Goal: Task Accomplishment & Management: Manage account settings

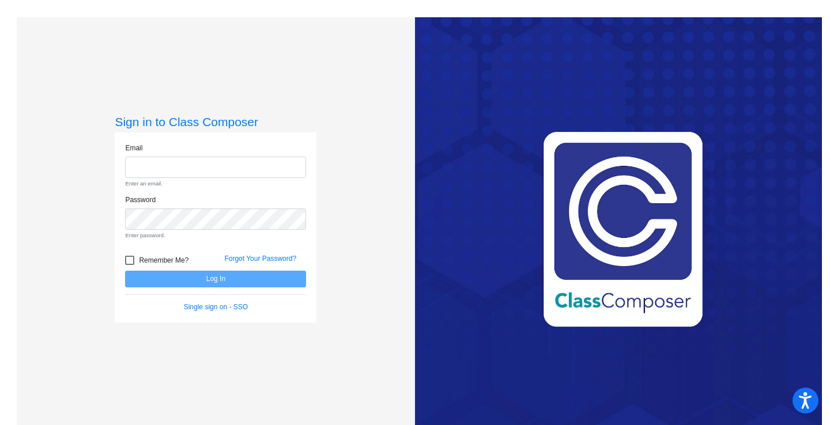
click at [218, 171] on input "email" at bounding box center [215, 167] width 181 height 21
type input "[EMAIL_ADDRESS][DOMAIN_NAME]"
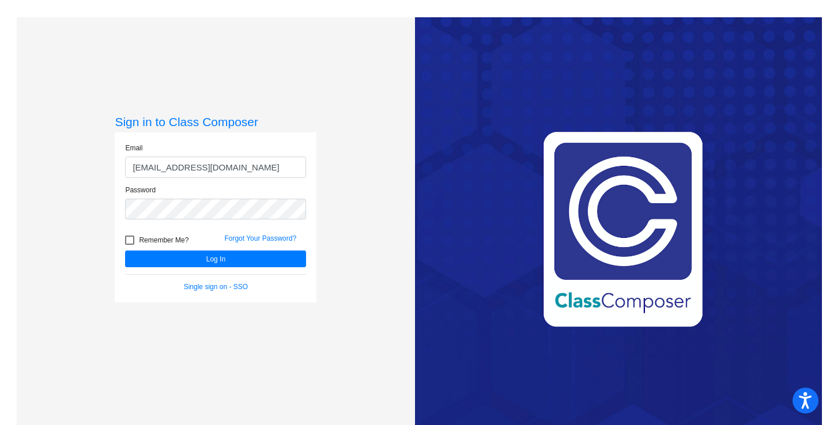
click at [125, 239] on div at bounding box center [129, 240] width 9 height 9
click at [129, 245] on input "Remember Me?" at bounding box center [129, 245] width 1 height 1
checkbox input "true"
click at [207, 262] on button "Log In" at bounding box center [215, 259] width 181 height 17
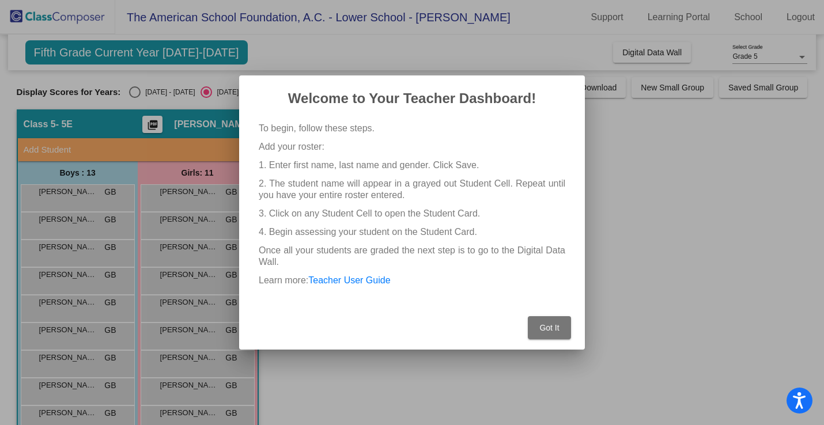
click at [554, 330] on span "Got It" at bounding box center [549, 327] width 20 height 9
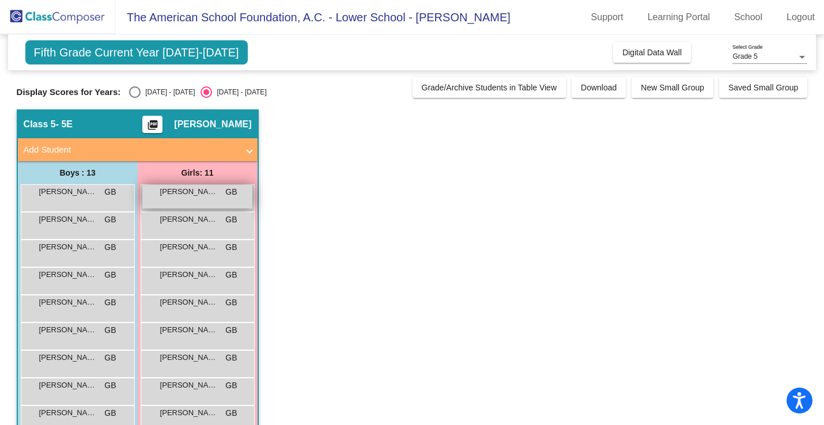
click at [199, 201] on div "[PERSON_NAME] GB lock do_not_disturb_alt" at bounding box center [197, 197] width 110 height 24
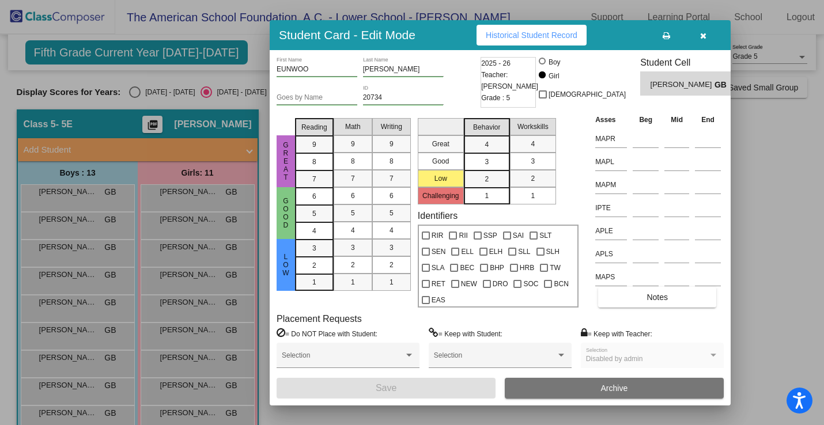
click at [702, 36] on icon "button" at bounding box center [703, 36] width 6 height 8
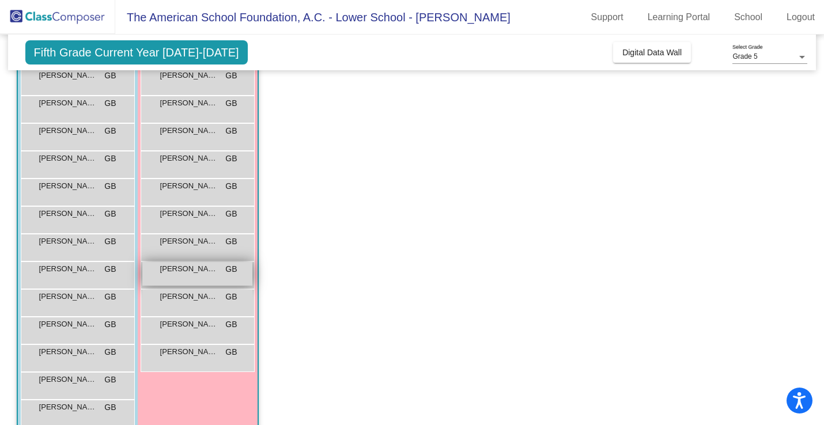
scroll to position [137, 0]
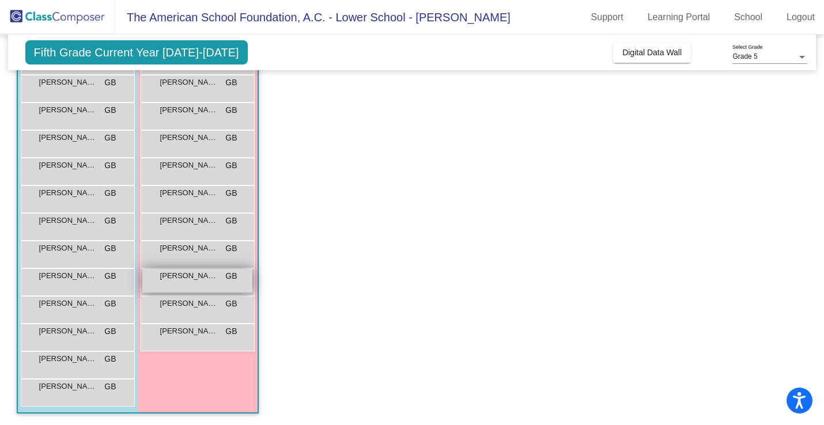
click at [201, 280] on span "[PERSON_NAME]" at bounding box center [189, 276] width 58 height 12
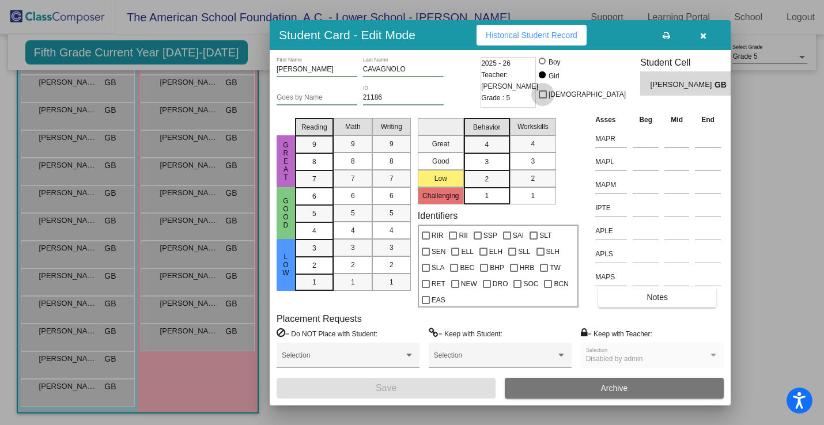
click at [547, 96] on div at bounding box center [543, 94] width 8 height 8
click at [543, 99] on input "[DEMOGRAPHIC_DATA]" at bounding box center [542, 99] width 1 height 1
checkbox input "true"
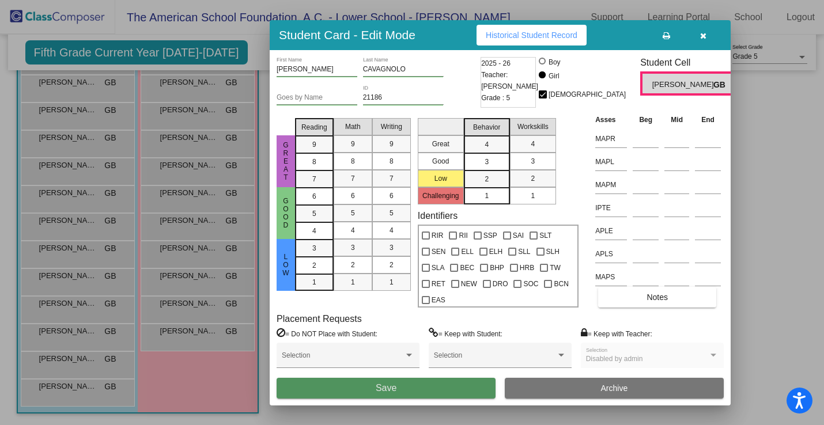
click at [388, 386] on span "Save" at bounding box center [386, 388] width 21 height 10
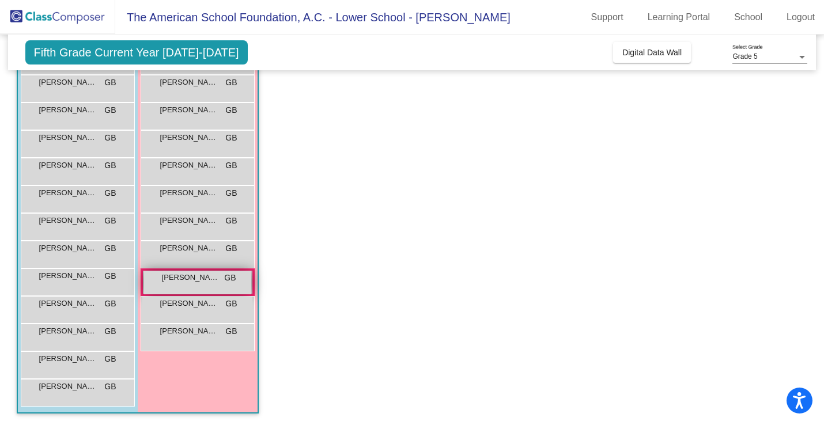
click at [209, 284] on div "[PERSON_NAME] GB lock do_not_disturb_alt" at bounding box center [197, 283] width 107 height 24
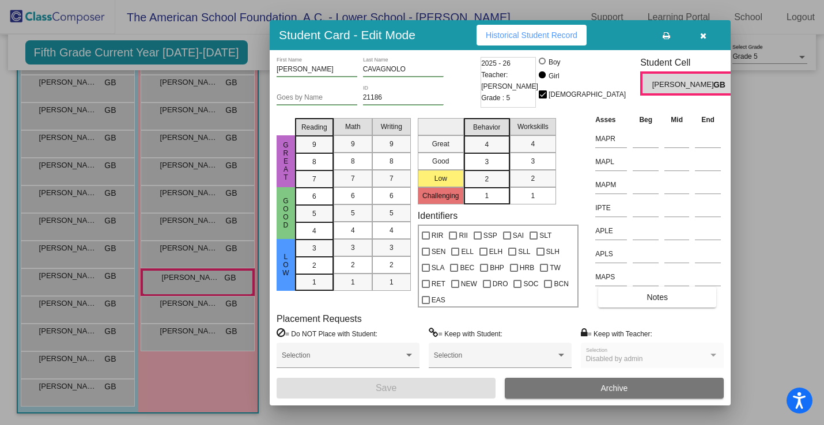
click at [546, 75] on div at bounding box center [542, 74] width 7 height 7
click at [544, 81] on input "Girl" at bounding box center [543, 81] width 1 height 1
click at [700, 36] on icon "button" at bounding box center [703, 36] width 6 height 8
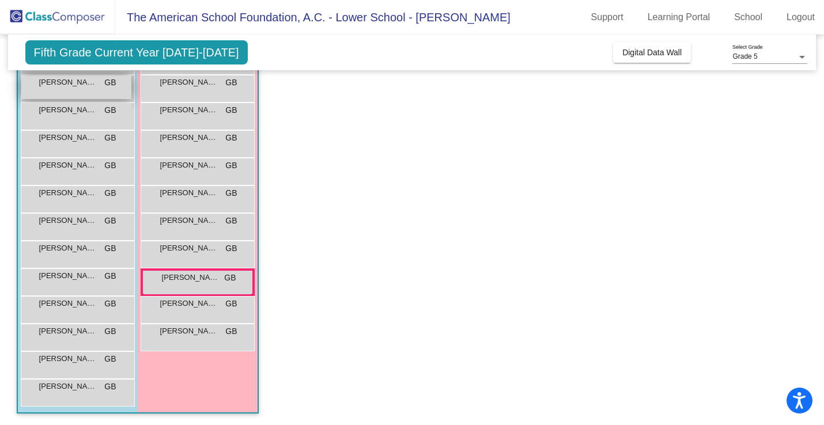
click at [88, 86] on span "[PERSON_NAME]" at bounding box center [68, 83] width 58 height 12
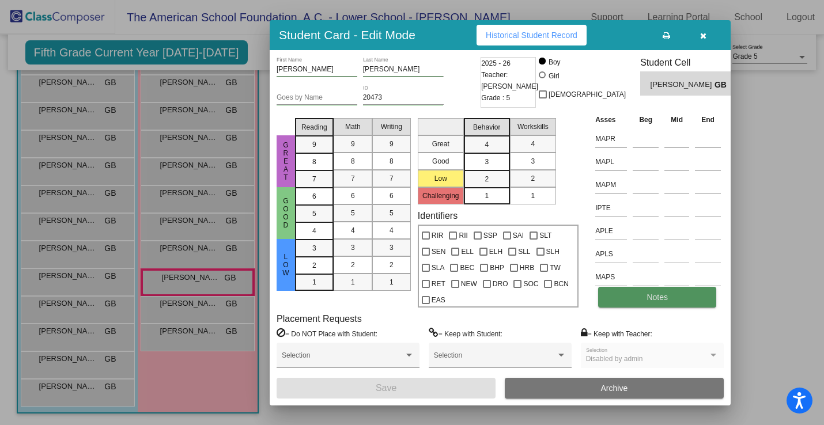
click at [684, 297] on button "Notes" at bounding box center [657, 297] width 118 height 21
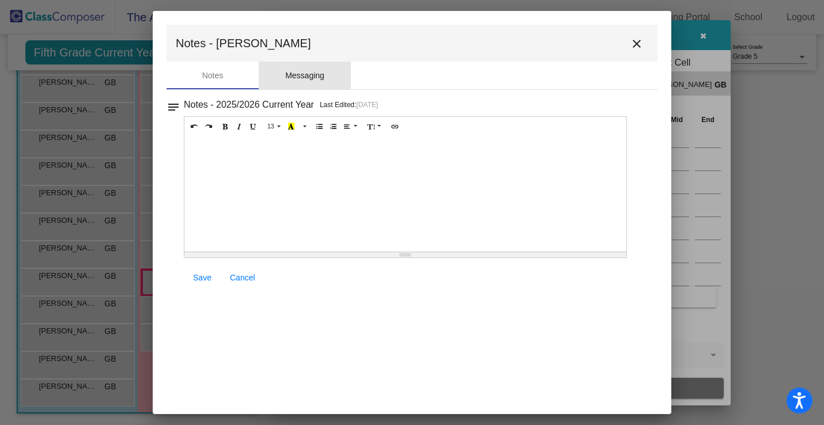
click at [297, 76] on div "Messaging" at bounding box center [304, 76] width 39 height 12
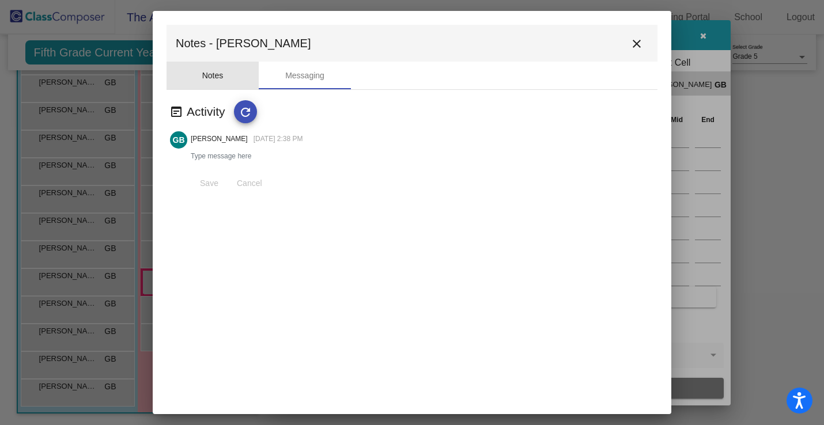
click at [211, 78] on div "Notes" at bounding box center [212, 76] width 21 height 12
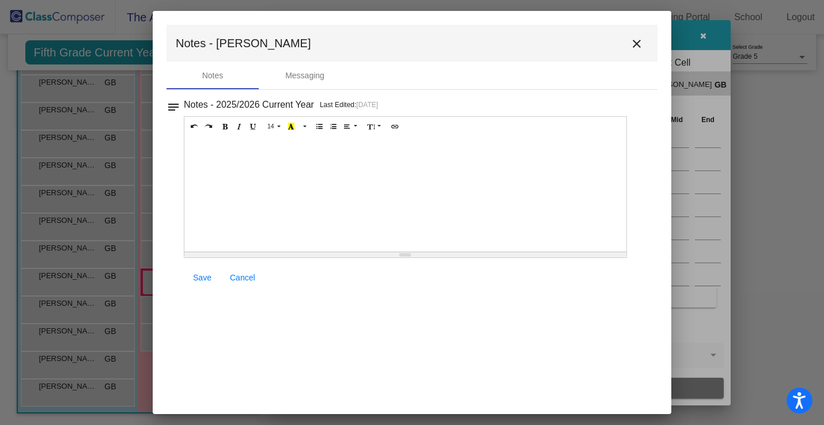
click at [639, 43] on mat-icon "close" at bounding box center [637, 44] width 14 height 14
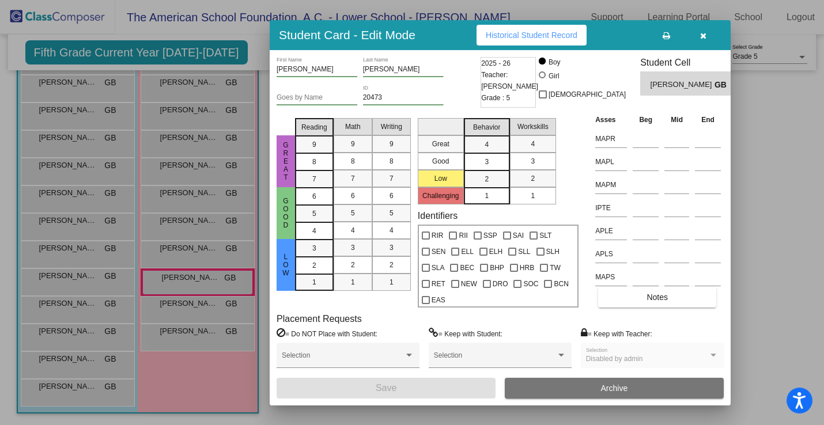
scroll to position [0, 0]
click at [560, 36] on span "Historical Student Record" at bounding box center [532, 35] width 92 height 9
click at [705, 36] on icon "button" at bounding box center [703, 36] width 6 height 8
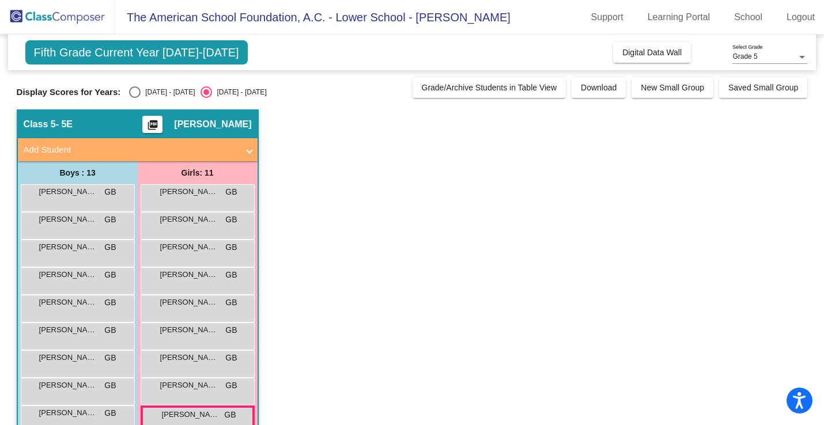
click at [148, 127] on mat-icon "picture_as_pdf" at bounding box center [153, 127] width 14 height 16
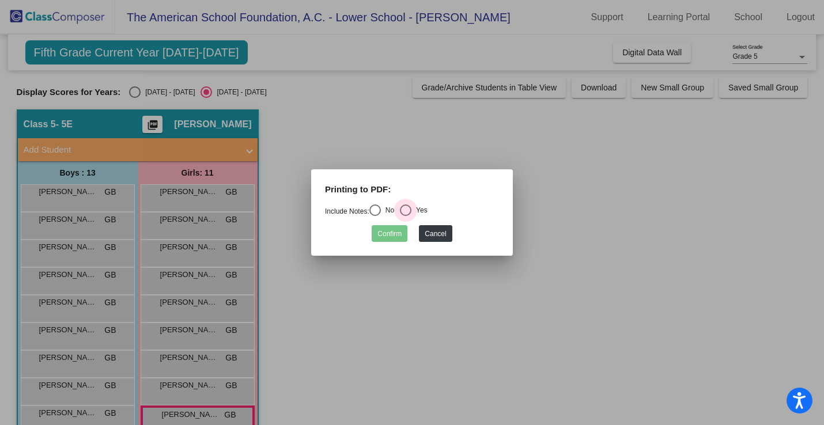
click at [412, 210] on div "Select an option" at bounding box center [406, 211] width 12 height 12
click at [406, 216] on input "Yes" at bounding box center [405, 216] width 1 height 1
radio input "true"
click at [396, 234] on button "Confirm" at bounding box center [390, 233] width 36 height 17
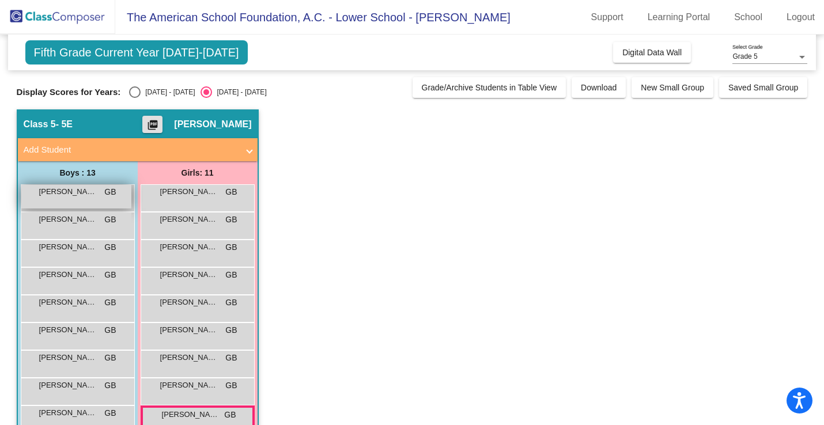
click at [79, 195] on span "[PERSON_NAME]" at bounding box center [68, 192] width 58 height 12
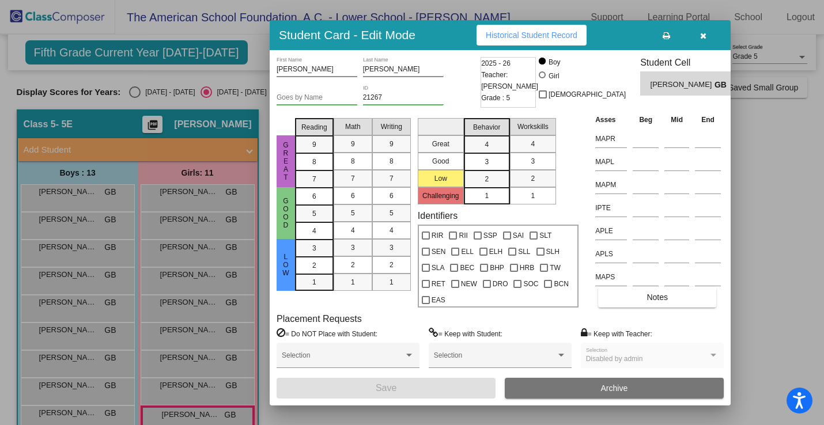
click at [515, 37] on span "Historical Student Record" at bounding box center [532, 35] width 92 height 9
click at [95, 200] on div at bounding box center [412, 212] width 824 height 425
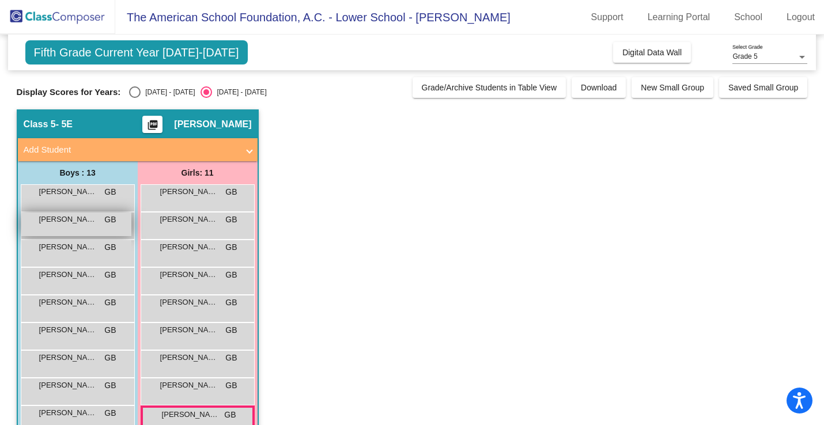
click at [90, 225] on div "[PERSON_NAME] GB lock do_not_disturb_alt" at bounding box center [76, 225] width 110 height 24
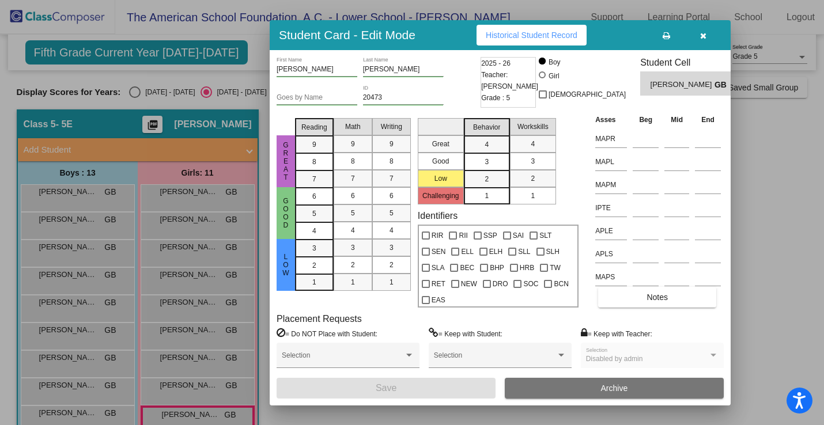
click at [532, 36] on span "Historical Student Record" at bounding box center [532, 35] width 92 height 9
click at [703, 37] on icon "button" at bounding box center [703, 36] width 6 height 8
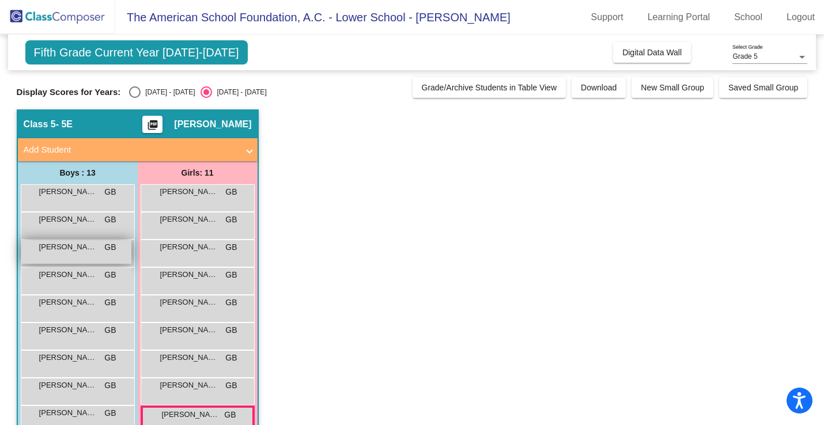
click at [44, 253] on div "[PERSON_NAME] GB lock do_not_disturb_alt" at bounding box center [76, 252] width 110 height 24
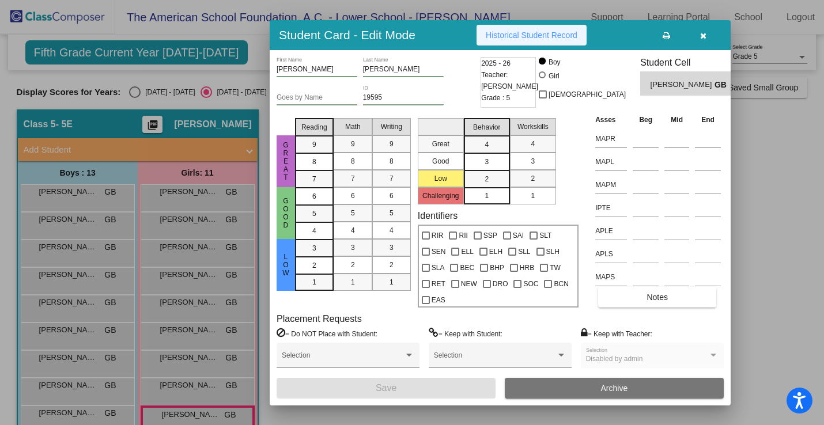
click at [540, 32] on span "Historical Student Record" at bounding box center [532, 35] width 92 height 9
click at [701, 40] on button "button" at bounding box center [703, 35] width 37 height 21
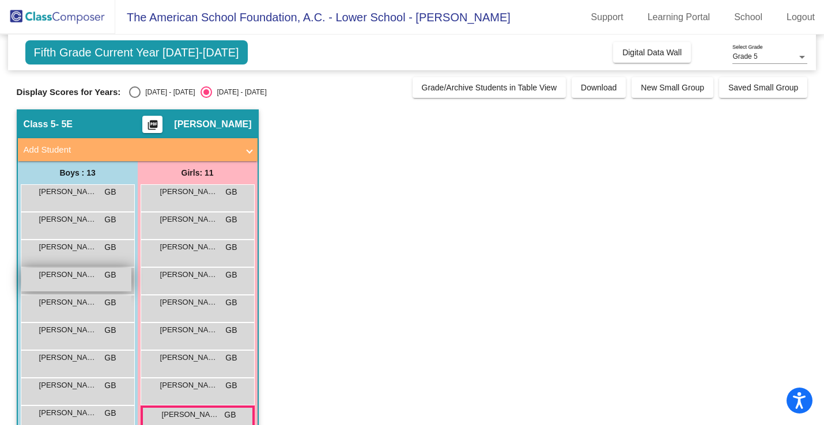
click at [64, 278] on span "[PERSON_NAME] [PERSON_NAME]" at bounding box center [68, 275] width 58 height 12
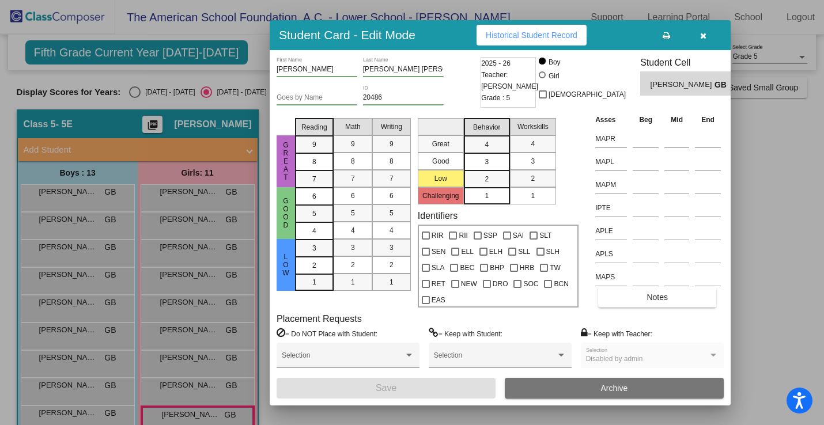
click at [562, 29] on button "Historical Student Record" at bounding box center [532, 35] width 110 height 21
click at [702, 36] on icon "button" at bounding box center [703, 36] width 6 height 8
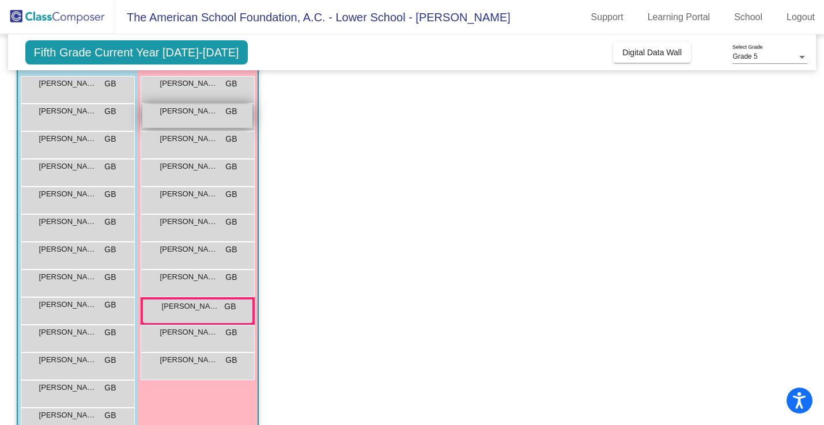
scroll to position [120, 0]
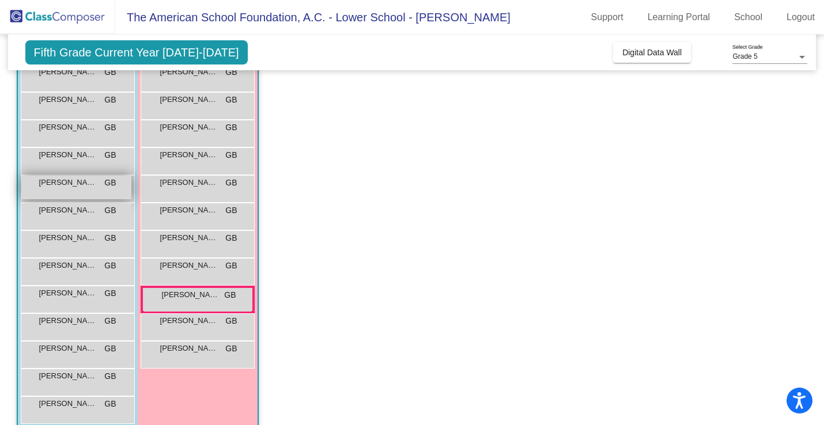
click at [80, 186] on span "[PERSON_NAME]" at bounding box center [68, 183] width 58 height 12
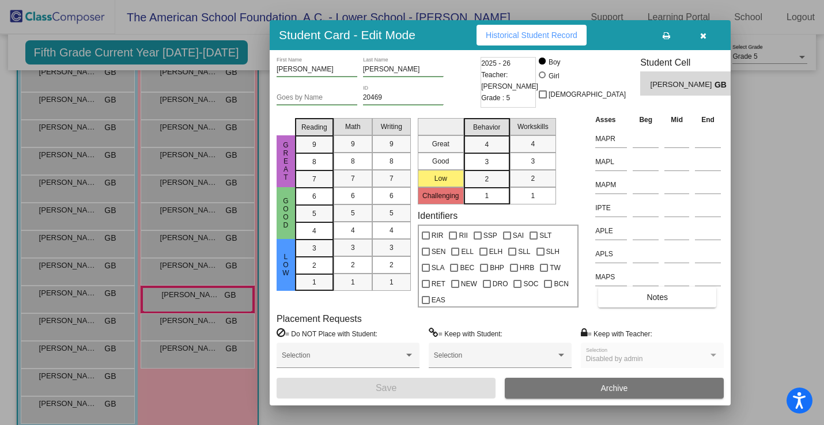
click at [704, 34] on icon "button" at bounding box center [703, 36] width 6 height 8
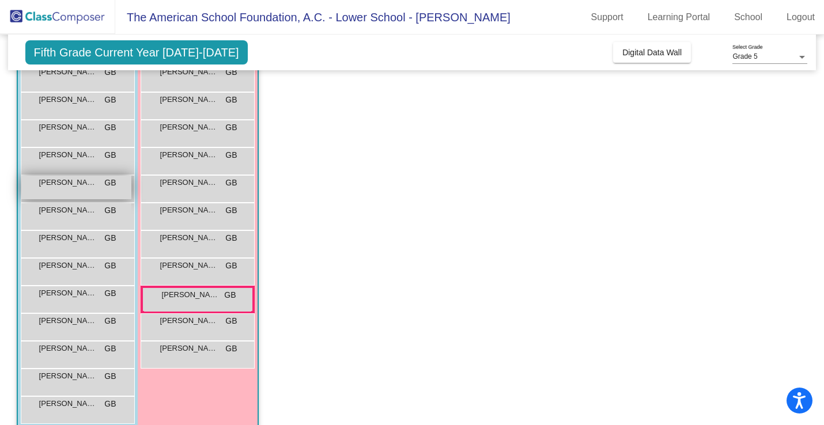
click at [83, 187] on span "[PERSON_NAME]" at bounding box center [68, 183] width 58 height 12
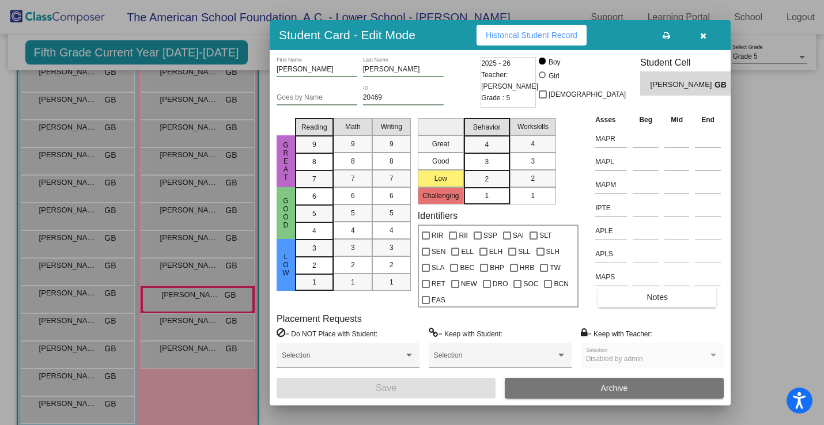
click at [533, 40] on button "Historical Student Record" at bounding box center [532, 35] width 110 height 21
click at [62, 214] on div at bounding box center [412, 212] width 824 height 425
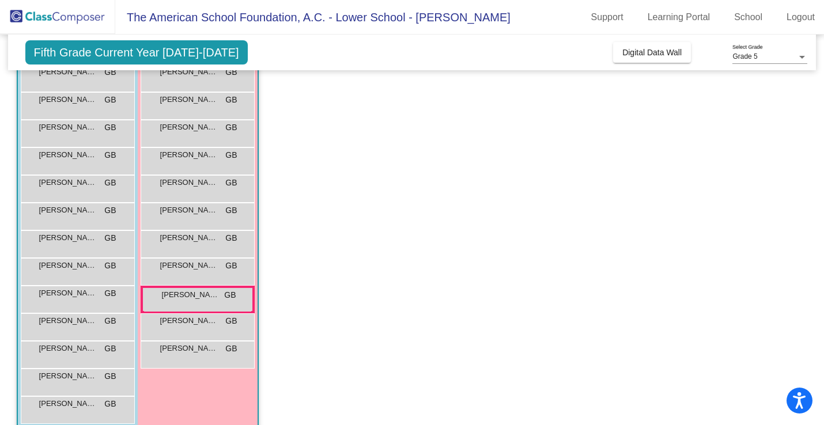
click at [62, 214] on span "[PERSON_NAME]." at bounding box center [68, 211] width 58 height 12
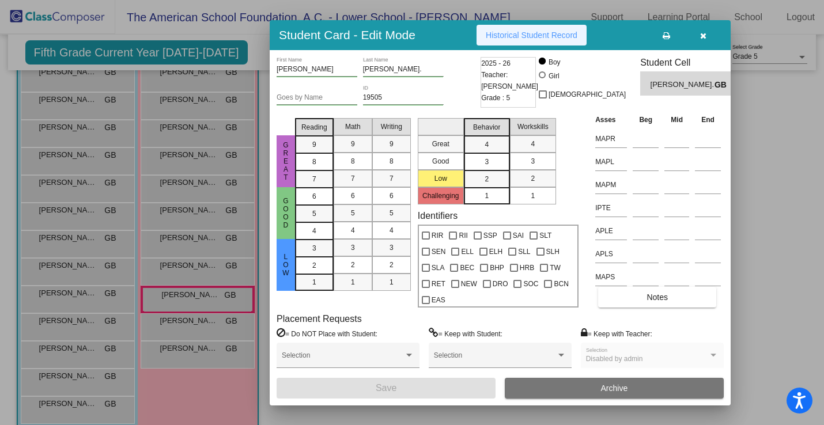
click at [562, 39] on span "Historical Student Record" at bounding box center [532, 35] width 92 height 9
click at [703, 37] on icon "button" at bounding box center [703, 36] width 6 height 8
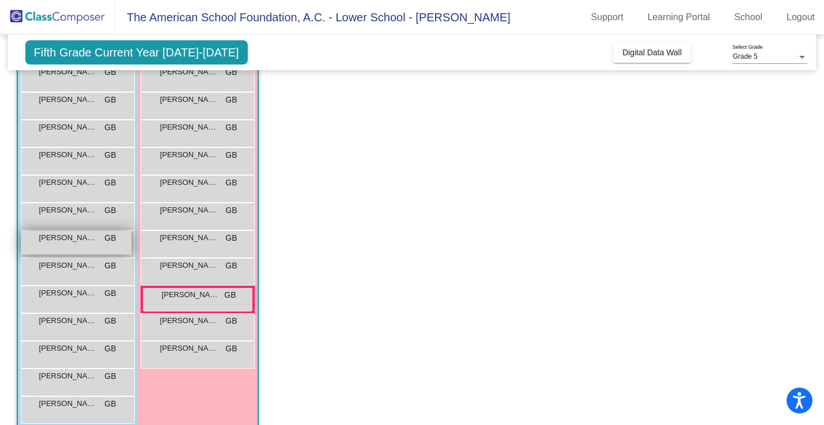
click at [71, 248] on div "[PERSON_NAME] GB lock do_not_disturb_alt" at bounding box center [76, 243] width 110 height 24
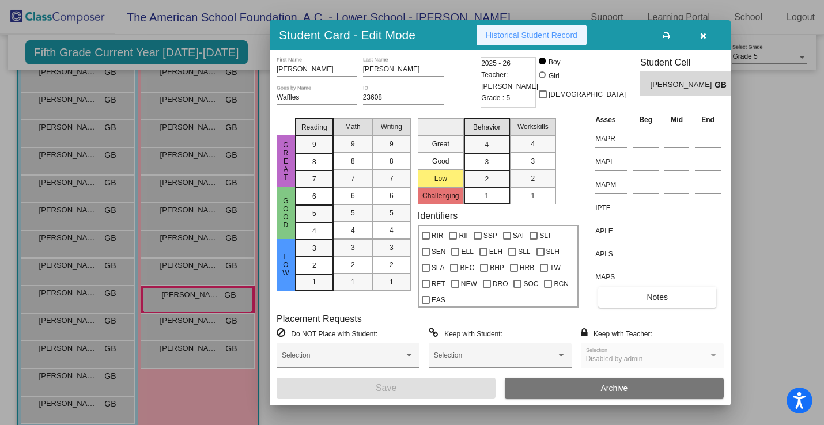
click at [530, 29] on button "Historical Student Record" at bounding box center [532, 35] width 110 height 21
click at [77, 273] on div at bounding box center [412, 212] width 824 height 425
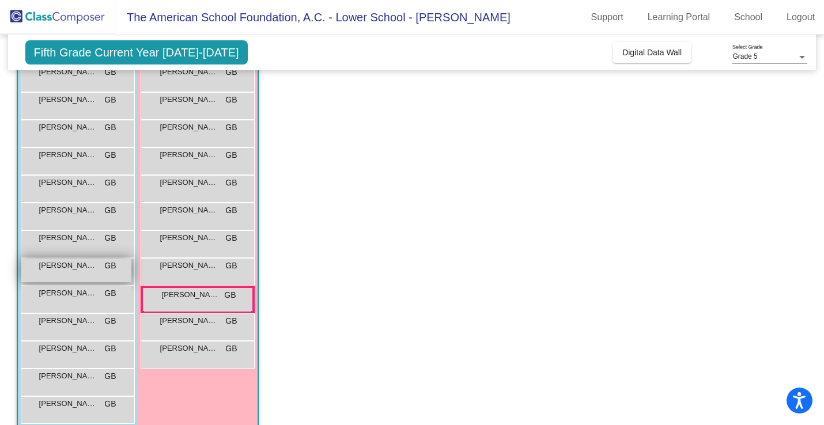
click at [77, 272] on div "[PERSON_NAME] GB lock do_not_disturb_alt" at bounding box center [76, 271] width 110 height 24
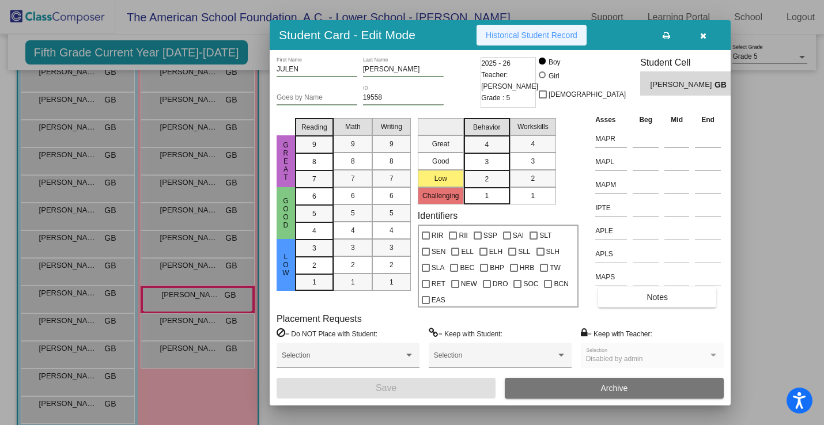
click at [533, 36] on span "Historical Student Record" at bounding box center [532, 35] width 92 height 9
click at [703, 39] on icon "button" at bounding box center [703, 36] width 6 height 8
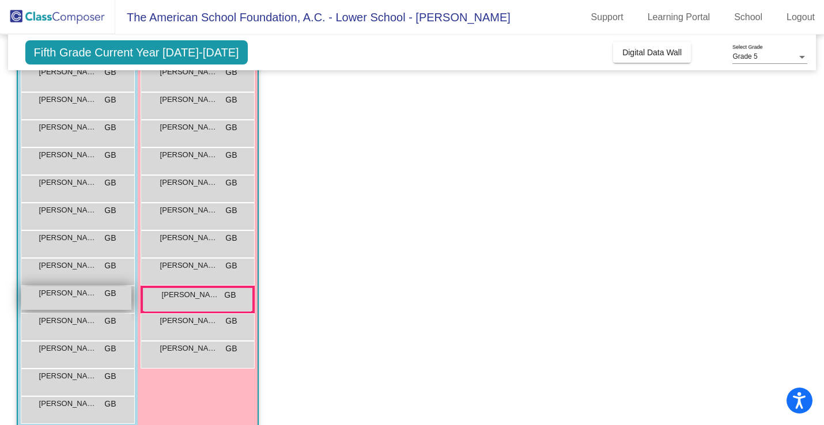
click at [63, 303] on div "[PERSON_NAME] GB lock do_not_disturb_alt" at bounding box center [76, 298] width 110 height 24
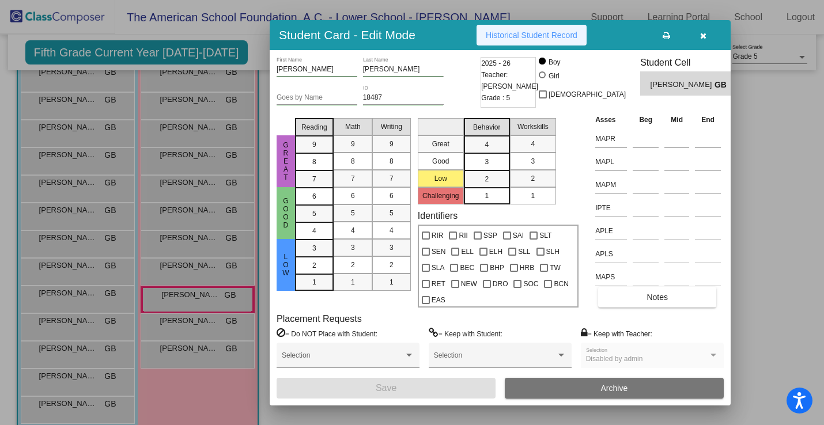
click at [560, 33] on span "Historical Student Record" at bounding box center [532, 35] width 92 height 9
click at [97, 334] on div at bounding box center [412, 212] width 824 height 425
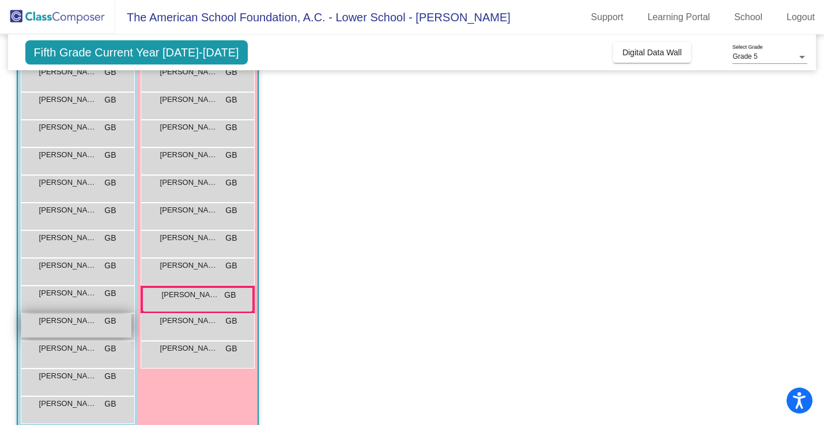
click at [95, 329] on div "[PERSON_NAME] GB lock do_not_disturb_alt" at bounding box center [76, 326] width 110 height 24
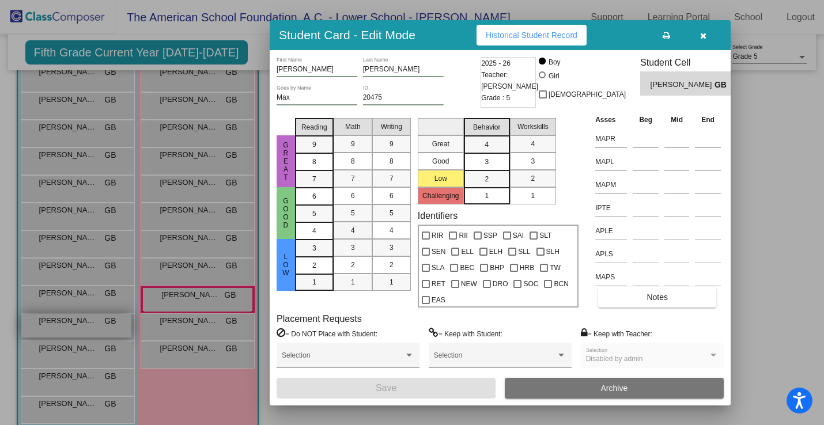
click at [349, 235] on div "4" at bounding box center [353, 230] width 22 height 17
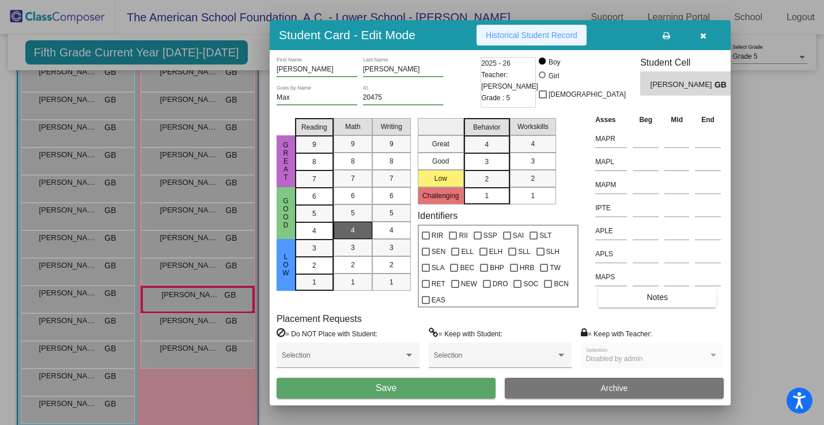
click at [525, 34] on span "Historical Student Record" at bounding box center [532, 35] width 92 height 9
click at [76, 359] on div at bounding box center [412, 212] width 824 height 425
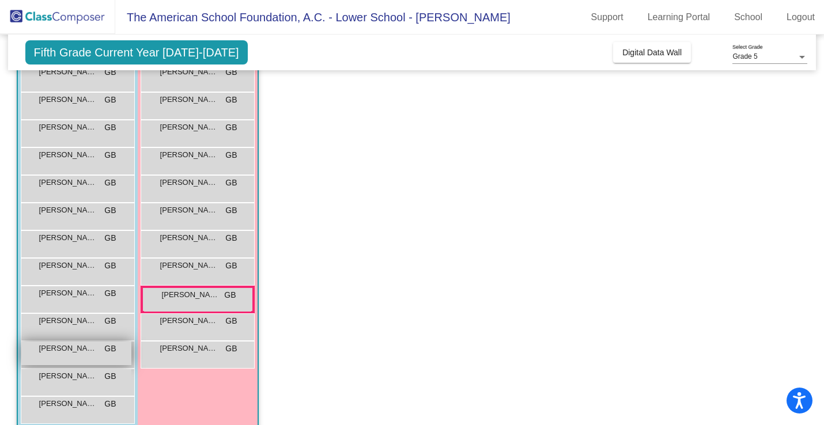
click at [76, 357] on div "[PERSON_NAME] GB lock do_not_disturb_alt" at bounding box center [76, 354] width 110 height 24
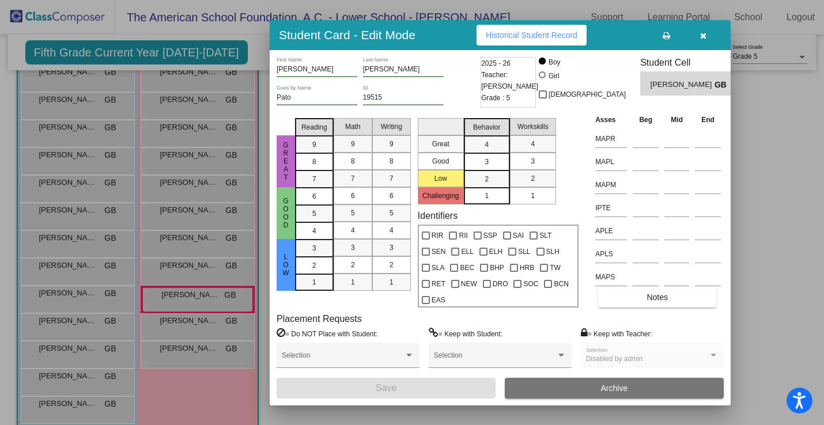
click at [538, 37] on span "Historical Student Record" at bounding box center [532, 35] width 92 height 9
click at [74, 376] on div at bounding box center [412, 212] width 824 height 425
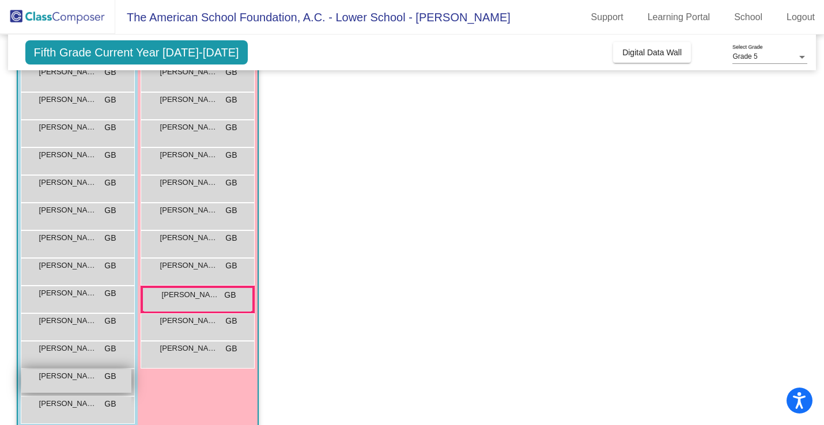
click at [73, 381] on span "[PERSON_NAME]" at bounding box center [68, 377] width 58 height 12
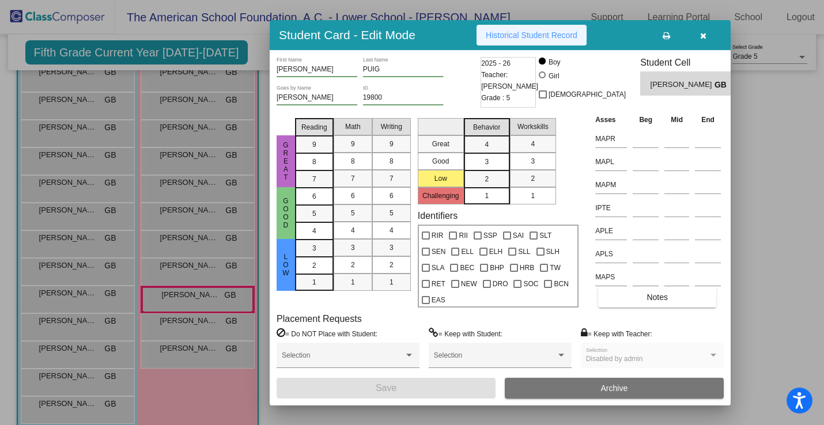
click at [548, 34] on span "Historical Student Record" at bounding box center [532, 35] width 92 height 9
click at [81, 410] on div at bounding box center [412, 212] width 824 height 425
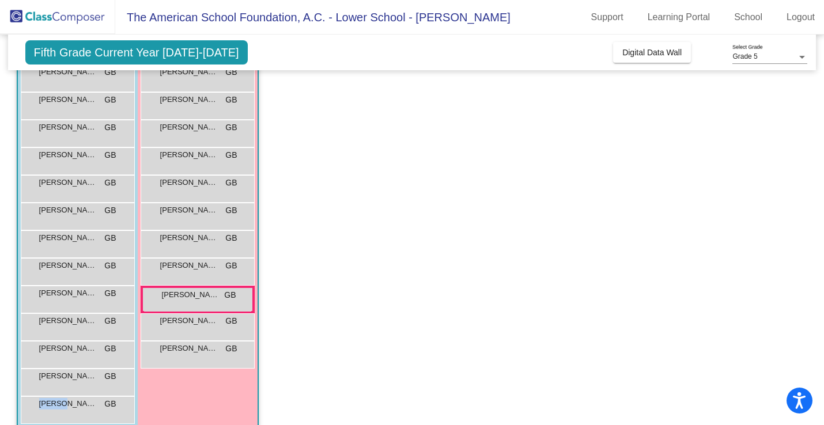
click at [81, 410] on div "[PERSON_NAME] GB lock do_not_disturb_alt" at bounding box center [76, 409] width 110 height 24
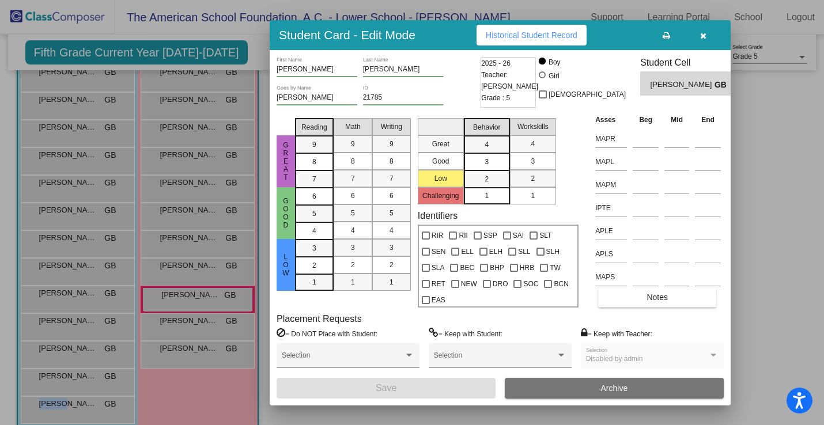
click at [598, 99] on span "[DEMOGRAPHIC_DATA]" at bounding box center [587, 95] width 77 height 14
click at [543, 99] on input "[DEMOGRAPHIC_DATA]" at bounding box center [542, 99] width 1 height 1
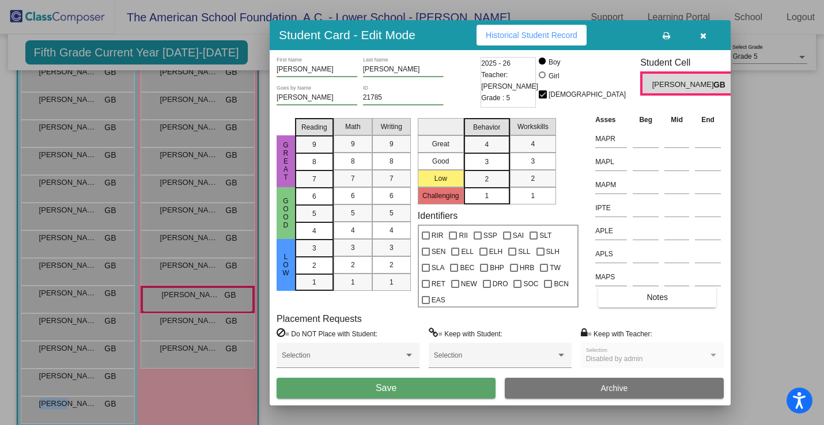
click at [547, 96] on div at bounding box center [543, 94] width 8 height 8
click at [543, 99] on input "[DEMOGRAPHIC_DATA]" at bounding box center [542, 99] width 1 height 1
checkbox input "false"
click at [556, 37] on span "Historical Student Record" at bounding box center [532, 35] width 92 height 9
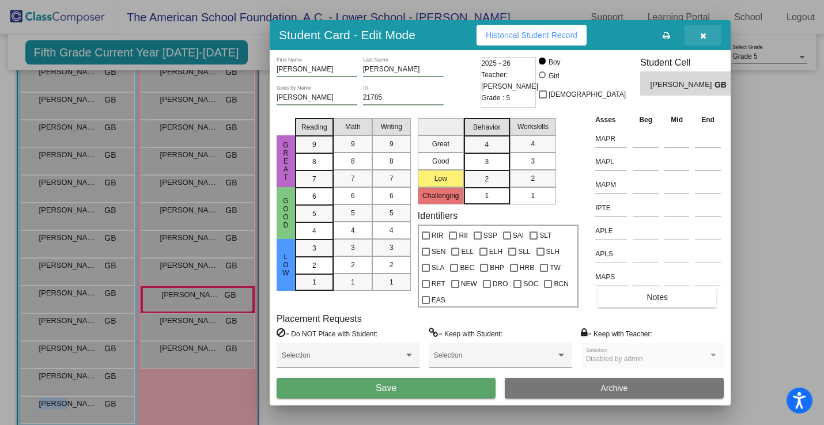
click at [702, 39] on icon "button" at bounding box center [703, 36] width 6 height 8
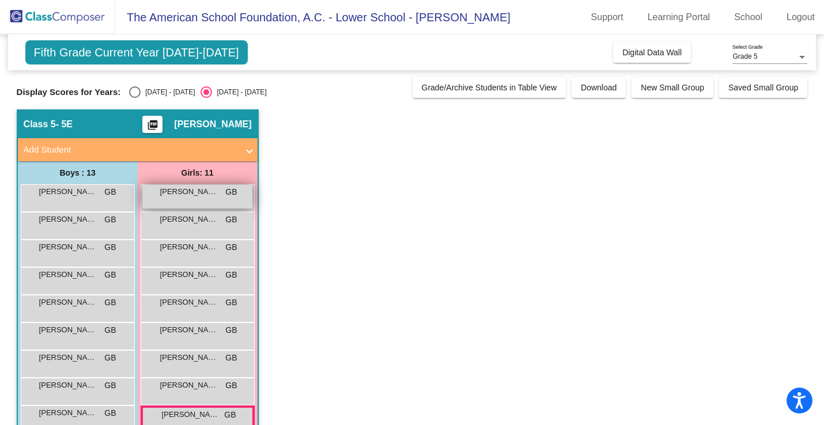
click at [184, 197] on span "[PERSON_NAME]" at bounding box center [189, 192] width 58 height 12
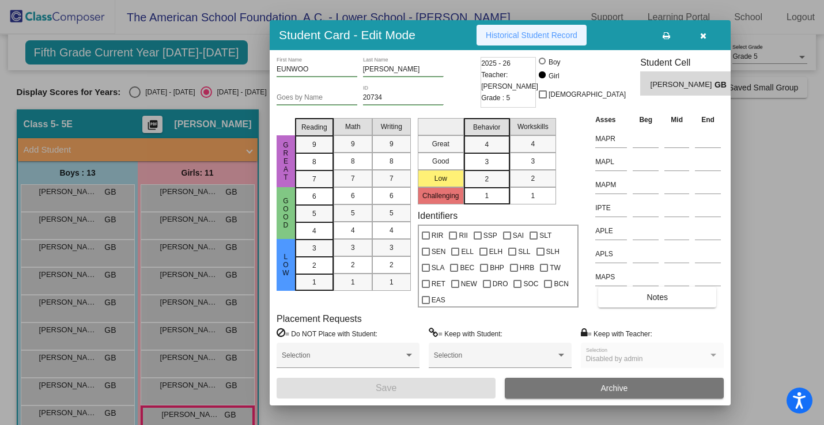
click at [550, 39] on span "Historical Student Record" at bounding box center [532, 35] width 92 height 9
click at [204, 385] on div at bounding box center [412, 212] width 824 height 425
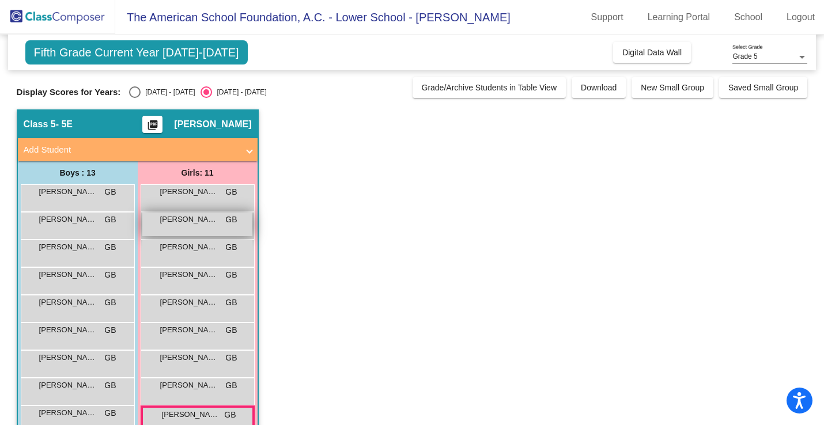
click at [200, 228] on div "[PERSON_NAME] GB lock do_not_disturb_alt" at bounding box center [197, 225] width 110 height 24
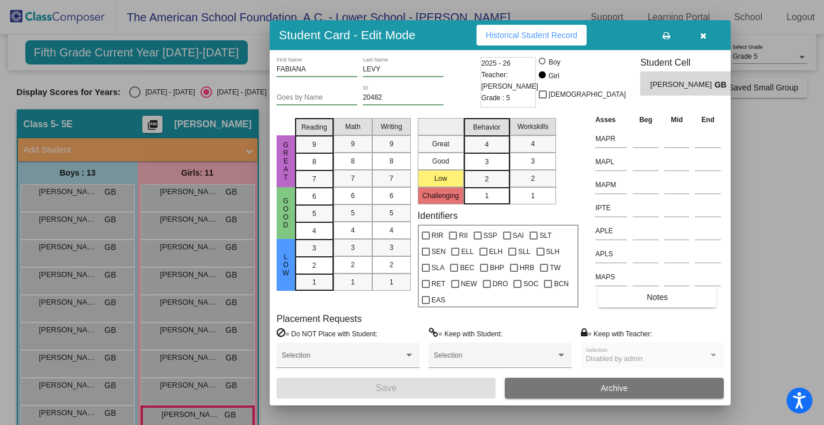
click at [538, 40] on button "Historical Student Record" at bounding box center [532, 35] width 110 height 21
click at [705, 39] on icon "button" at bounding box center [703, 36] width 6 height 8
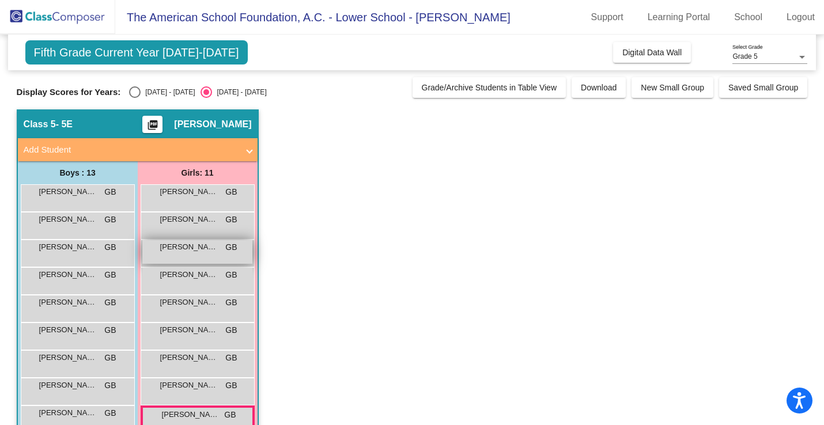
click at [188, 259] on div "[PERSON_NAME] GB lock do_not_disturb_alt" at bounding box center [197, 252] width 110 height 24
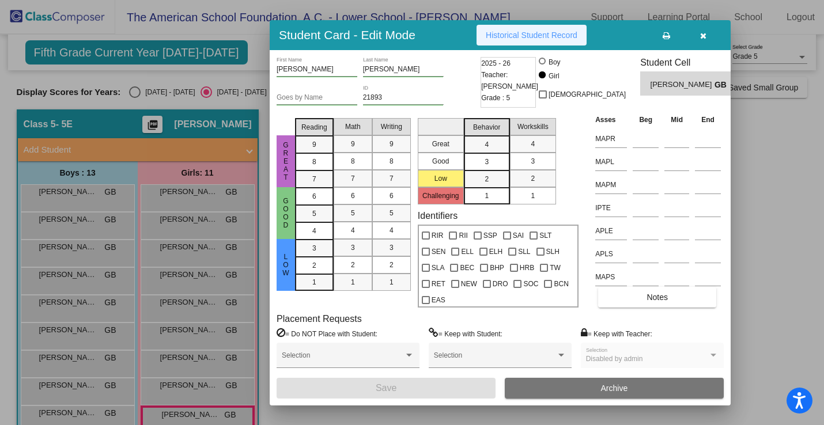
click at [534, 35] on span "Historical Student Record" at bounding box center [532, 35] width 92 height 9
click at [208, 260] on div at bounding box center [412, 212] width 824 height 425
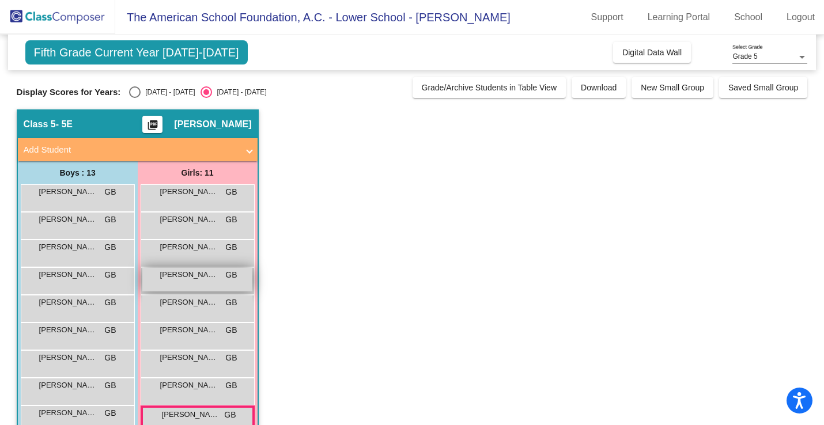
click at [202, 282] on div "[PERSON_NAME] [PERSON_NAME] GB lock do_not_disturb_alt" at bounding box center [197, 280] width 110 height 24
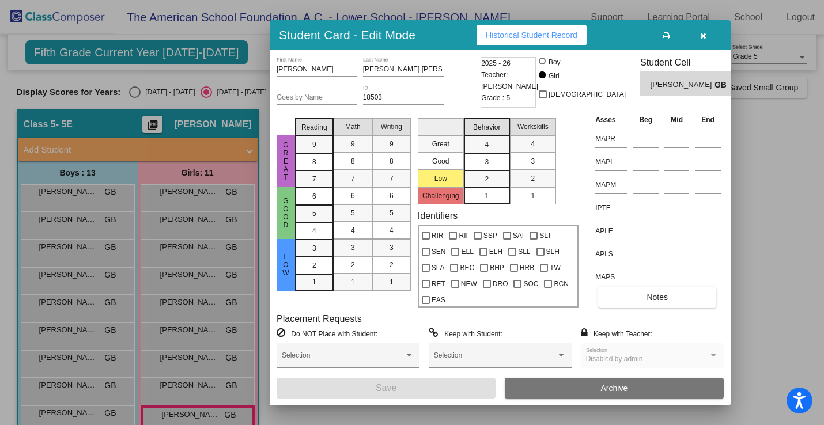
click at [560, 34] on span "Historical Student Record" at bounding box center [532, 35] width 92 height 9
click at [704, 36] on icon "button" at bounding box center [703, 36] width 6 height 8
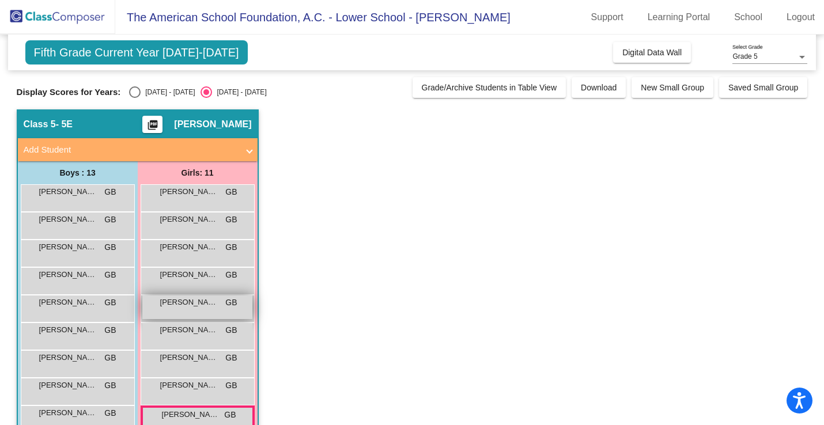
click at [186, 306] on span "[PERSON_NAME]" at bounding box center [189, 303] width 58 height 12
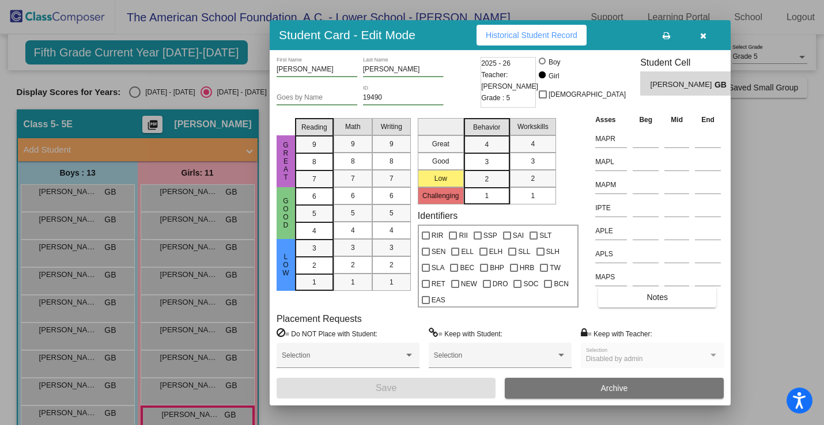
click at [545, 35] on span "Historical Student Record" at bounding box center [532, 35] width 92 height 9
click at [703, 35] on icon "button" at bounding box center [703, 36] width 6 height 8
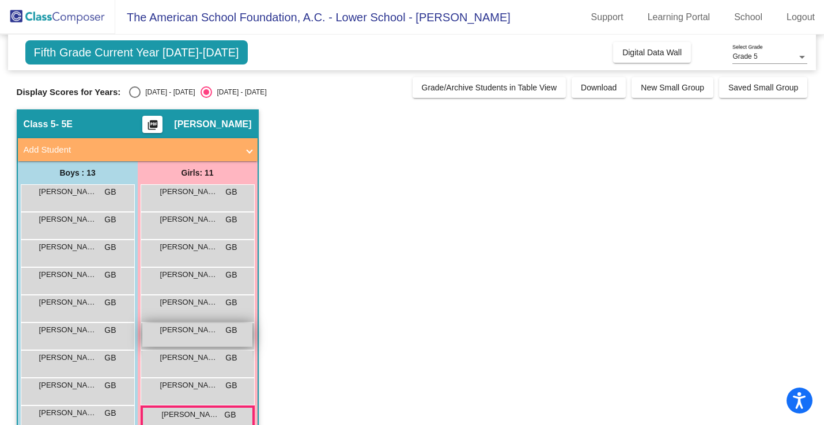
click at [187, 337] on div "[PERSON_NAME] GB lock do_not_disturb_alt" at bounding box center [197, 335] width 110 height 24
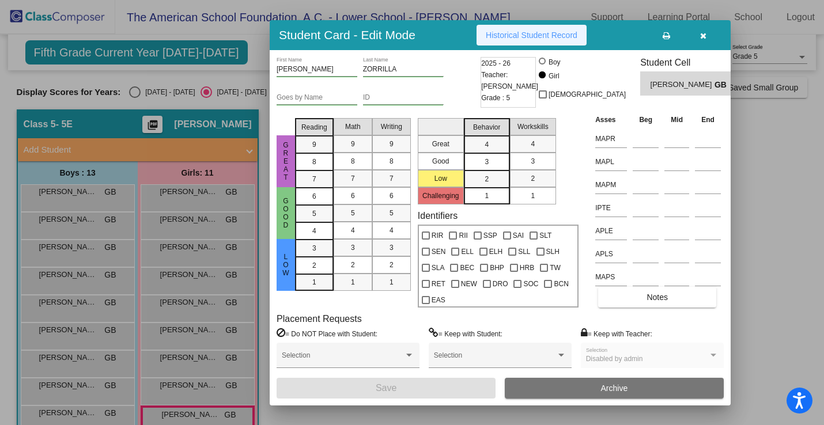
click at [547, 36] on span "Historical Student Record" at bounding box center [532, 35] width 92 height 9
click at [707, 35] on button "button" at bounding box center [703, 35] width 37 height 21
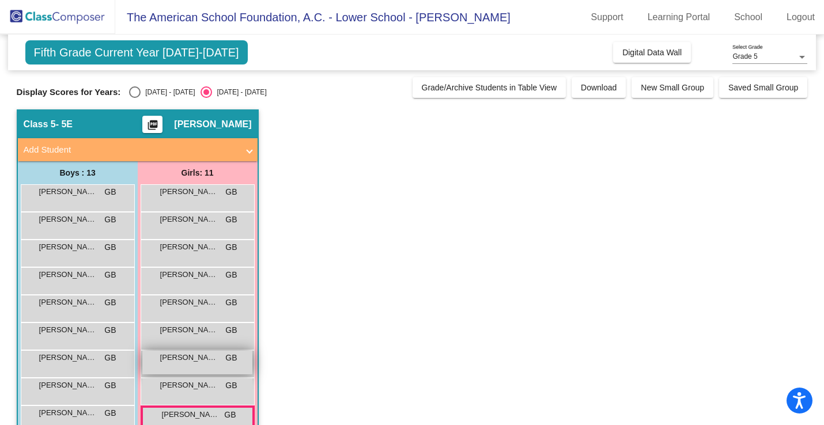
click at [190, 363] on span "[PERSON_NAME]" at bounding box center [189, 358] width 58 height 12
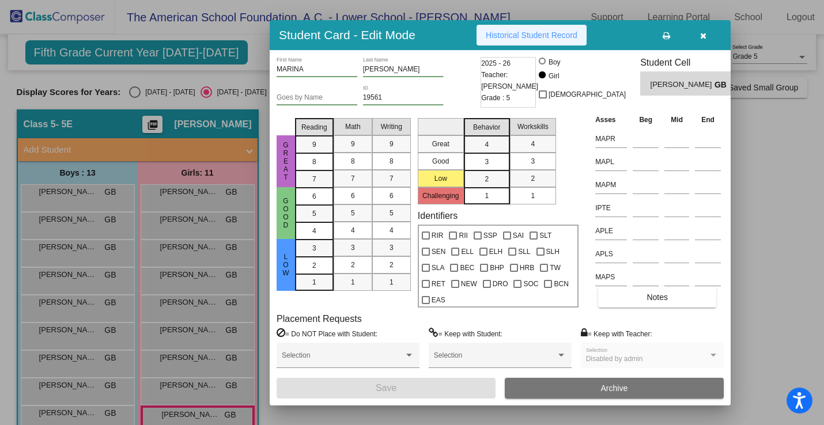
click at [539, 35] on span "Historical Student Record" at bounding box center [532, 35] width 92 height 9
click at [514, 34] on span "Historical Student Record" at bounding box center [532, 35] width 92 height 9
click at [179, 389] on div at bounding box center [412, 212] width 824 height 425
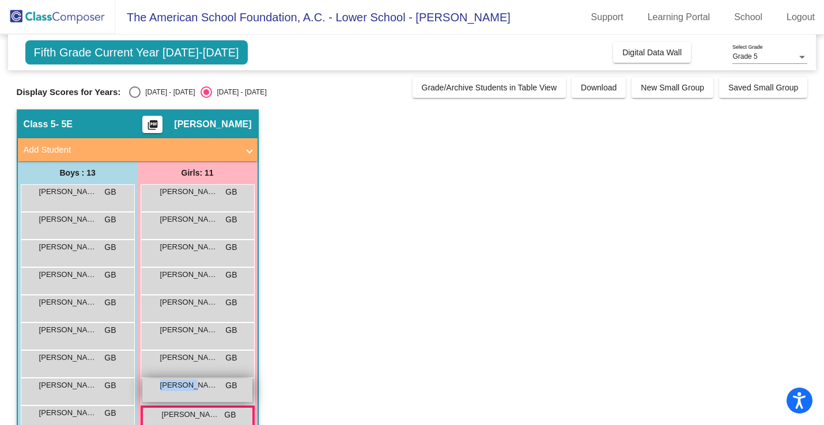
click at [180, 389] on span "[PERSON_NAME]" at bounding box center [189, 386] width 58 height 12
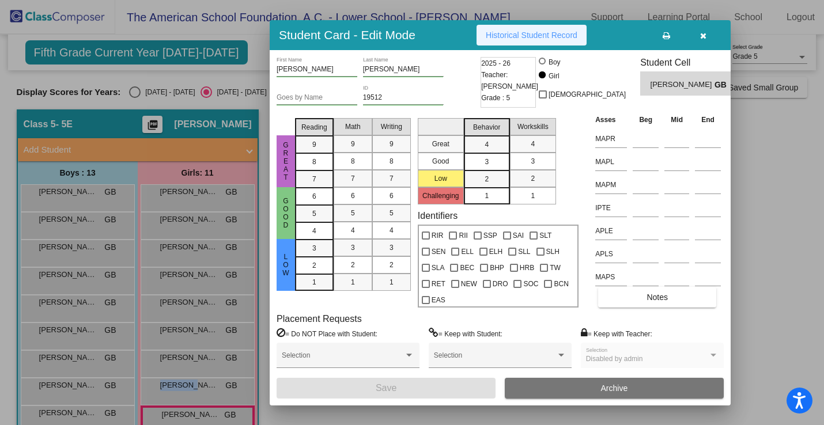
click at [554, 40] on button "Historical Student Record" at bounding box center [532, 35] width 110 height 21
click at [707, 35] on button "button" at bounding box center [703, 35] width 37 height 21
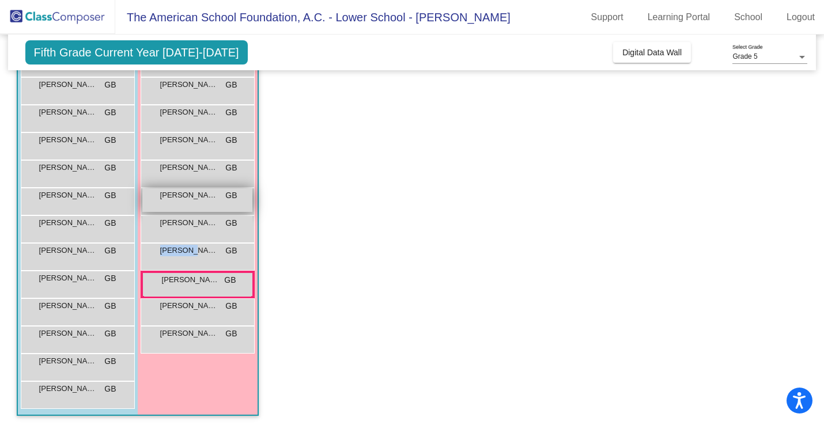
scroll to position [137, 0]
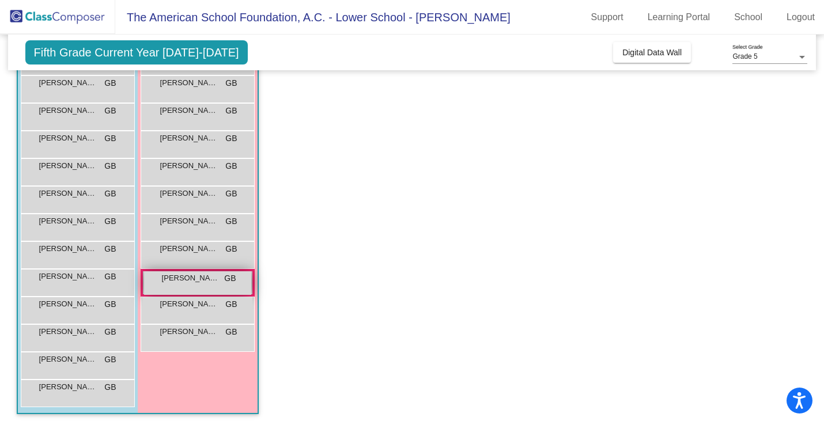
click at [191, 275] on span "[PERSON_NAME]" at bounding box center [191, 279] width 58 height 12
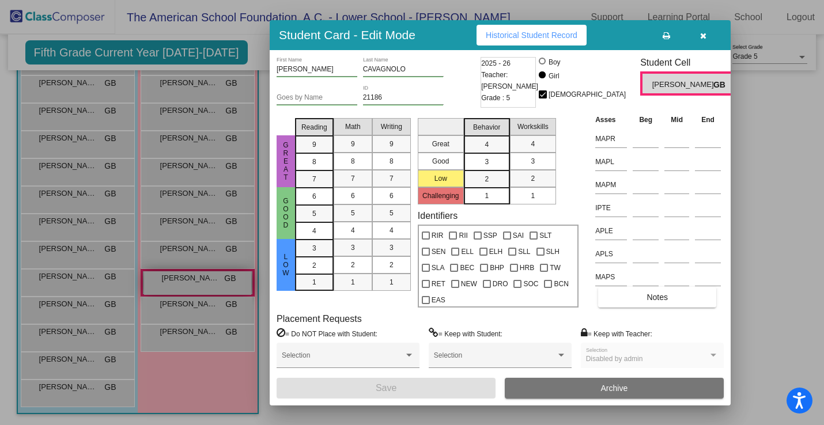
click at [191, 275] on div at bounding box center [412, 212] width 824 height 425
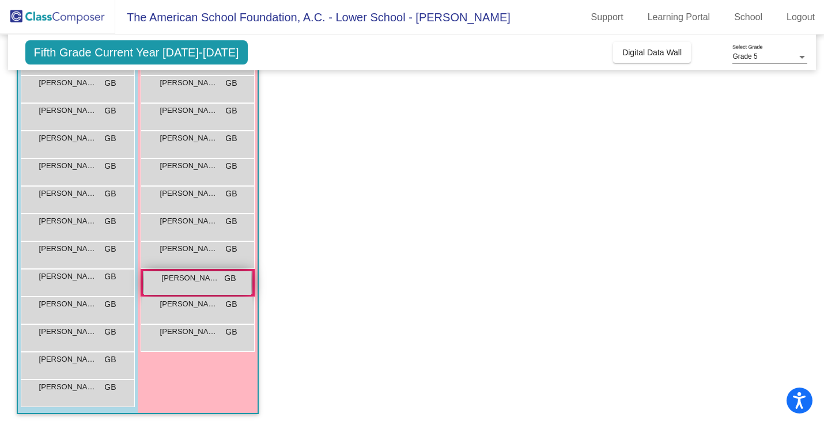
click at [210, 286] on div "[PERSON_NAME] GB lock do_not_disturb_alt" at bounding box center [197, 283] width 107 height 24
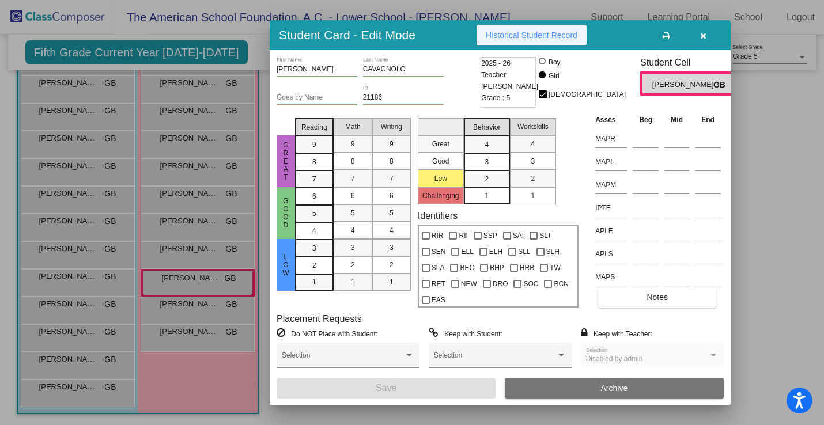
click at [552, 36] on span "Historical Student Record" at bounding box center [532, 35] width 92 height 9
click at [201, 307] on div at bounding box center [412, 212] width 824 height 425
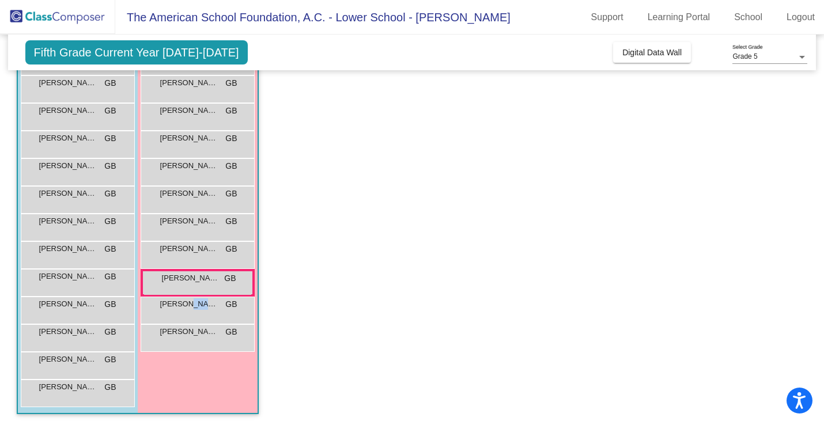
click at [201, 307] on span "[PERSON_NAME]" at bounding box center [189, 305] width 58 height 12
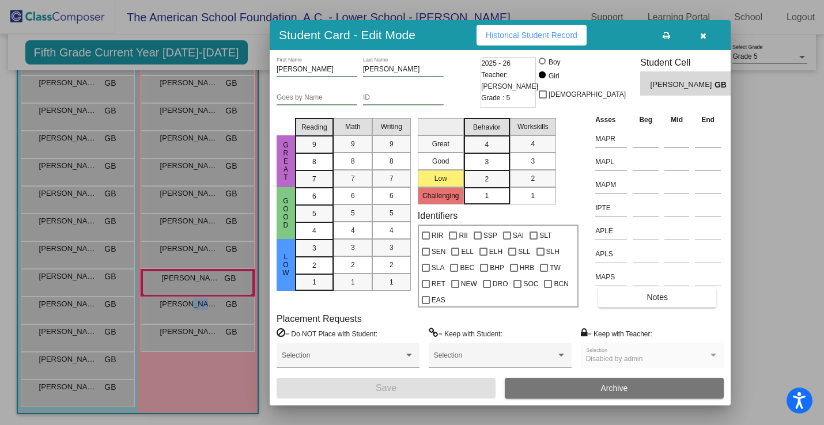
click at [701, 36] on icon "button" at bounding box center [703, 36] width 6 height 8
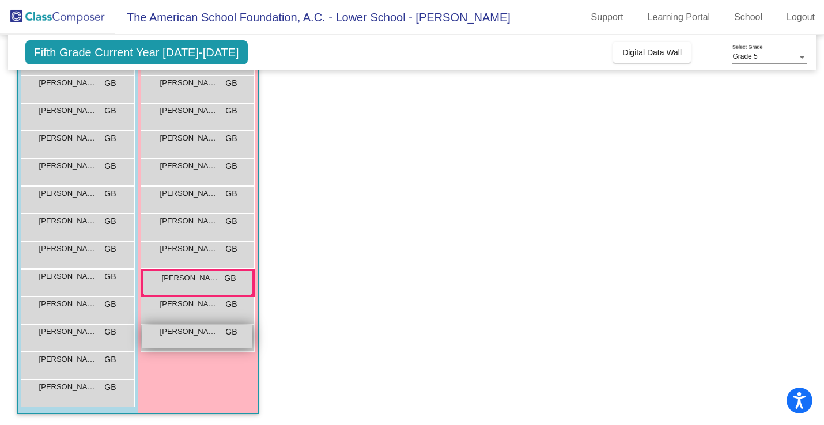
click at [211, 338] on div "[PERSON_NAME] GB lock do_not_disturb_alt" at bounding box center [197, 337] width 110 height 24
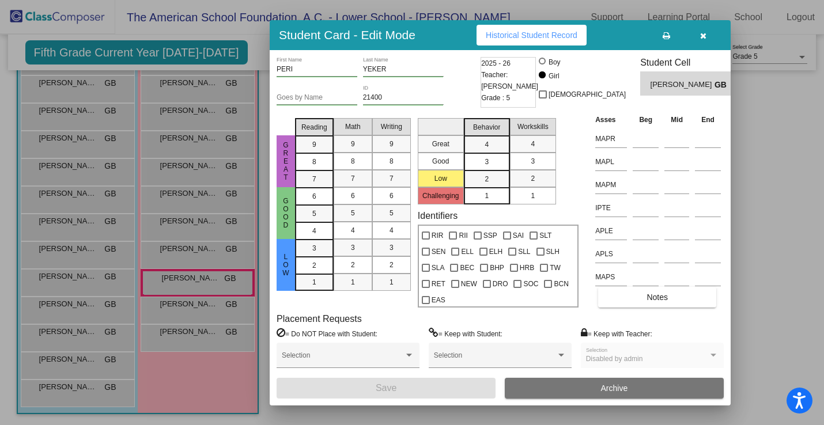
click at [547, 38] on span "Historical Student Record" at bounding box center [532, 35] width 92 height 9
click at [699, 37] on button "button" at bounding box center [703, 35] width 37 height 21
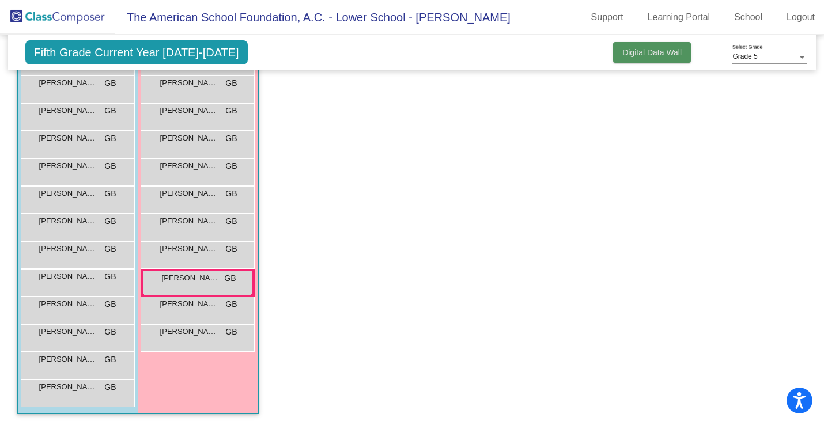
click at [639, 55] on span "Digital Data Wall" at bounding box center [651, 52] width 59 height 9
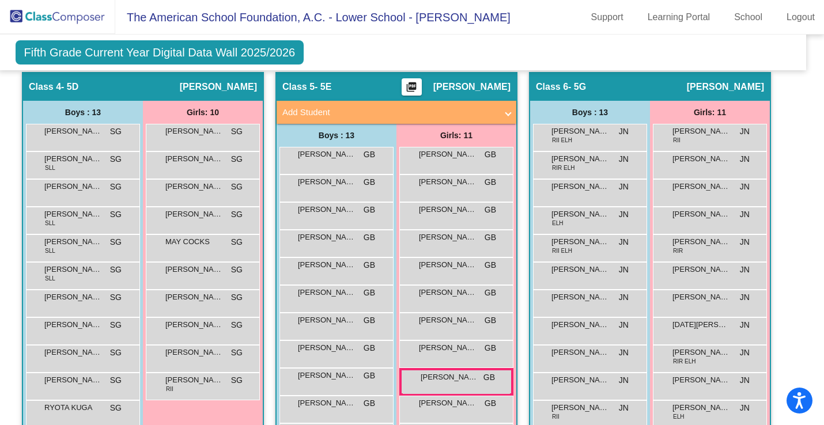
scroll to position [799, 10]
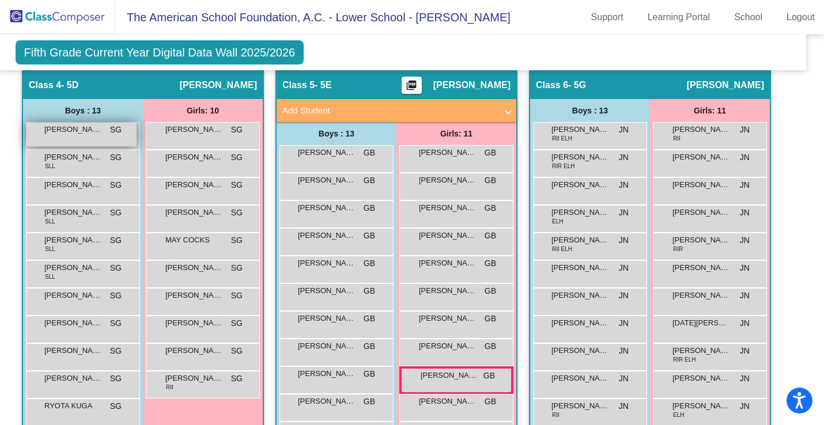
click at [90, 135] on span "[PERSON_NAME]" at bounding box center [73, 130] width 58 height 12
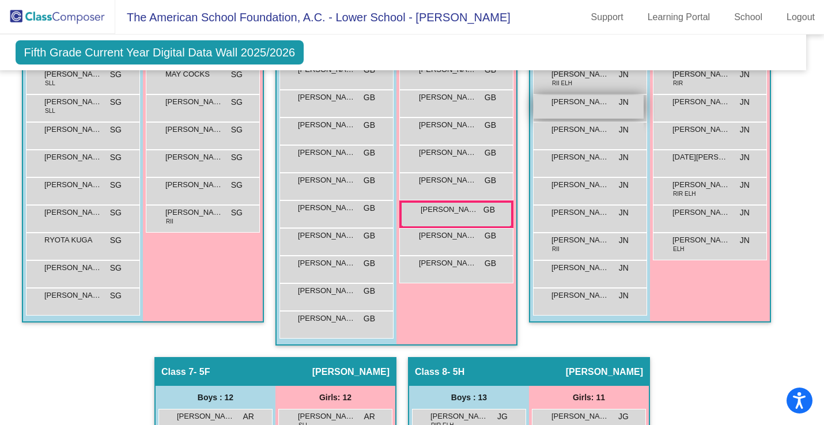
scroll to position [974, 10]
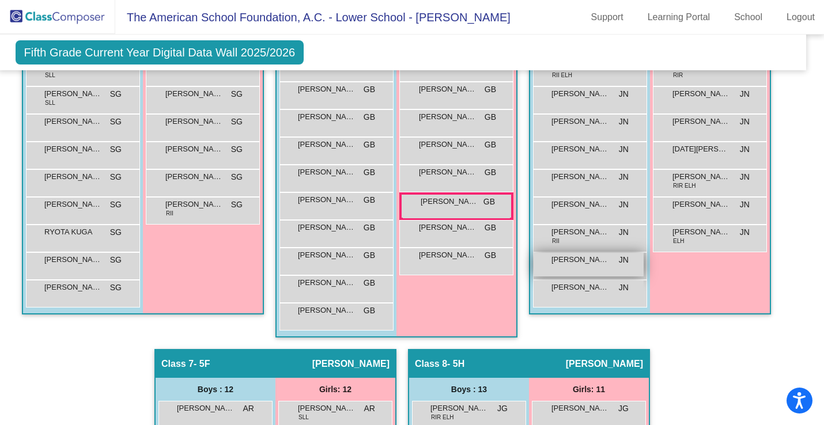
click at [584, 277] on div "[PERSON_NAME] JN lock do_not_disturb_alt" at bounding box center [589, 265] width 110 height 24
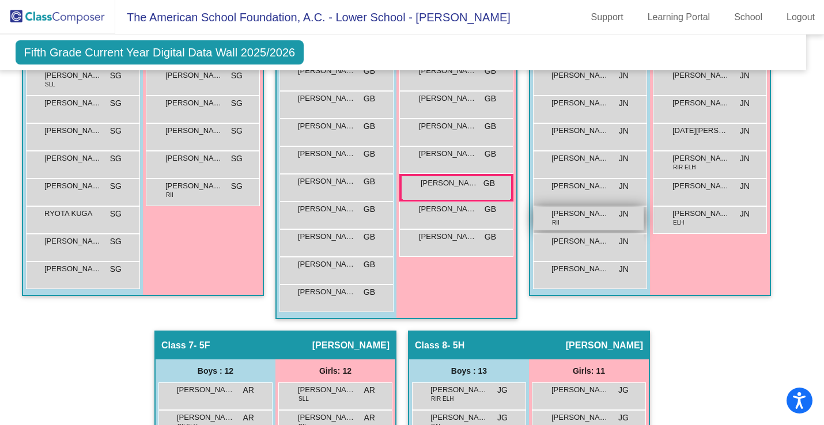
scroll to position [993, 10]
